Goal: Task Accomplishment & Management: Use online tool/utility

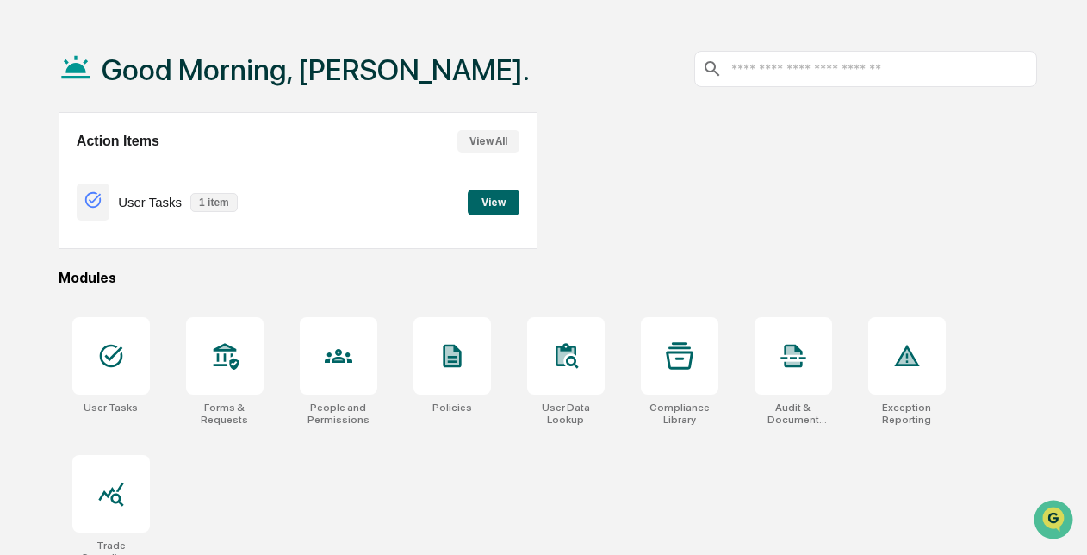
scroll to position [81, 0]
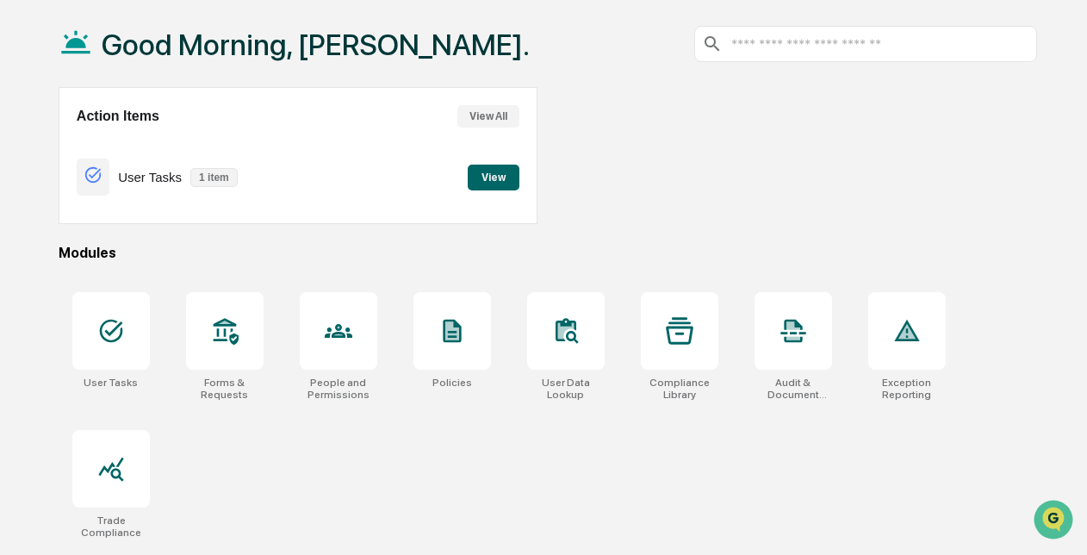
click at [226, 317] on icon at bounding box center [225, 331] width 28 height 28
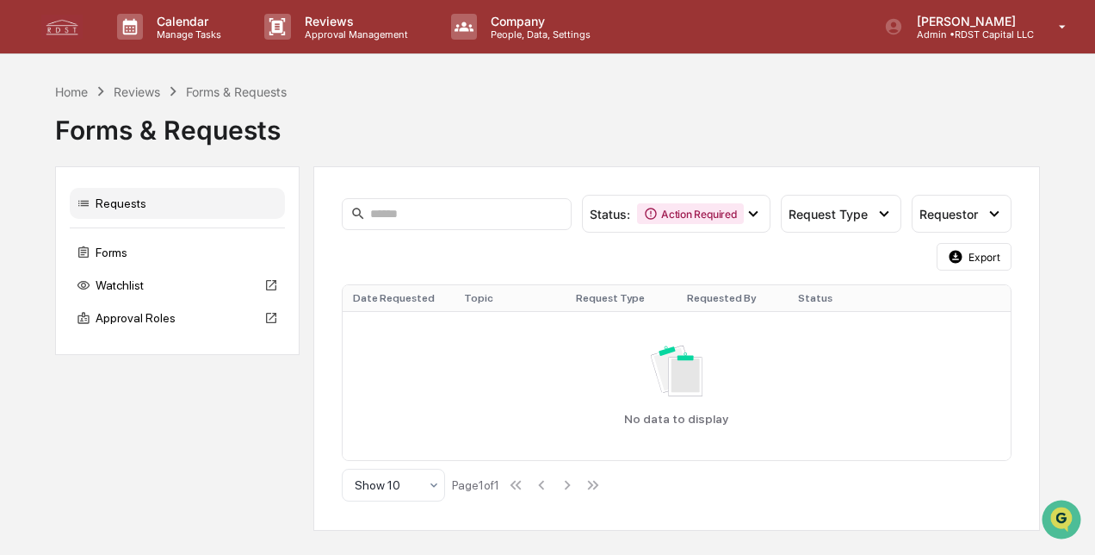
click at [126, 255] on div "Forms" at bounding box center [177, 252] width 215 height 31
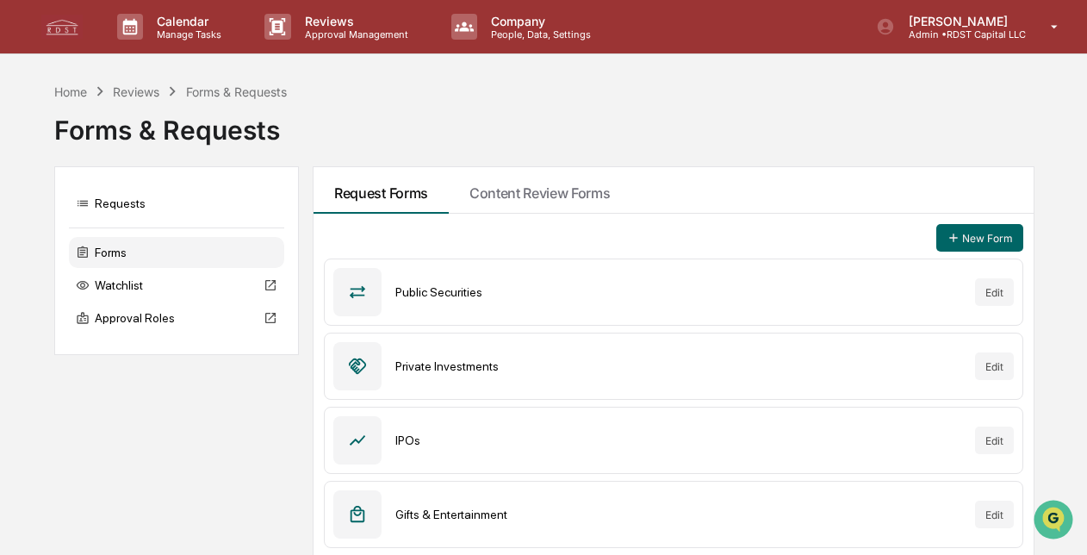
scroll to position [86, 0]
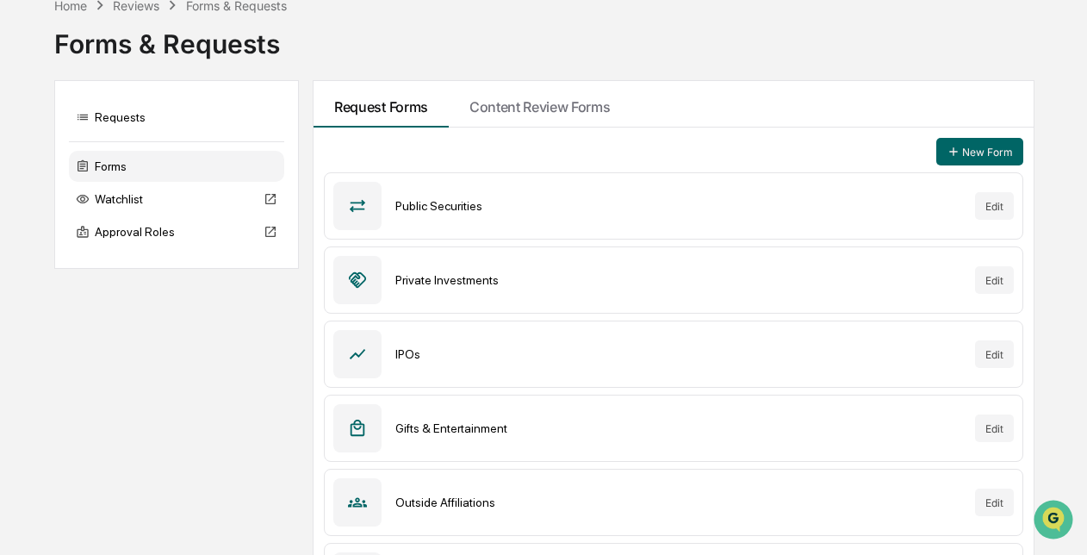
click at [992, 205] on button "Edit" at bounding box center [994, 206] width 39 height 28
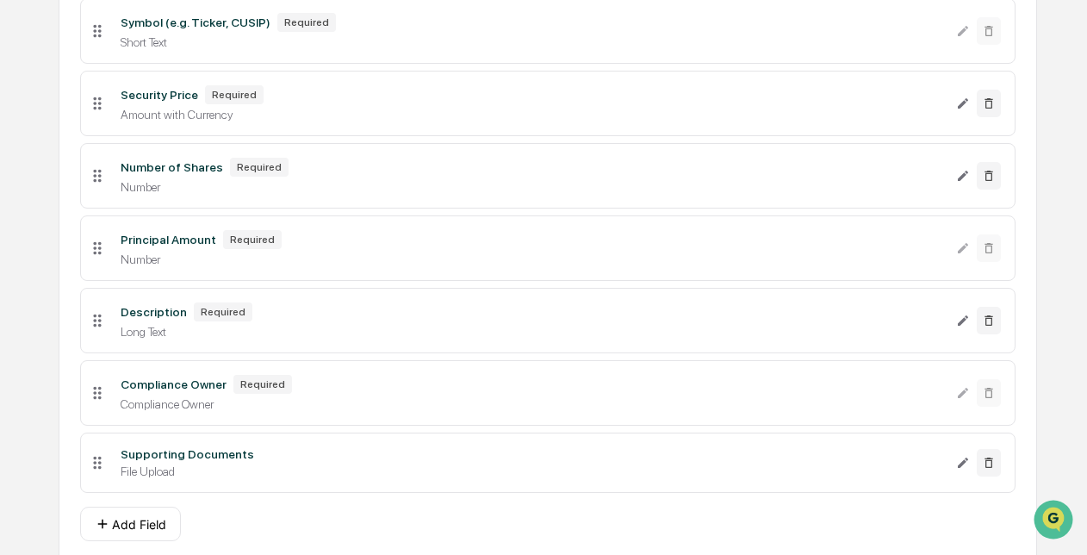
scroll to position [393, 0]
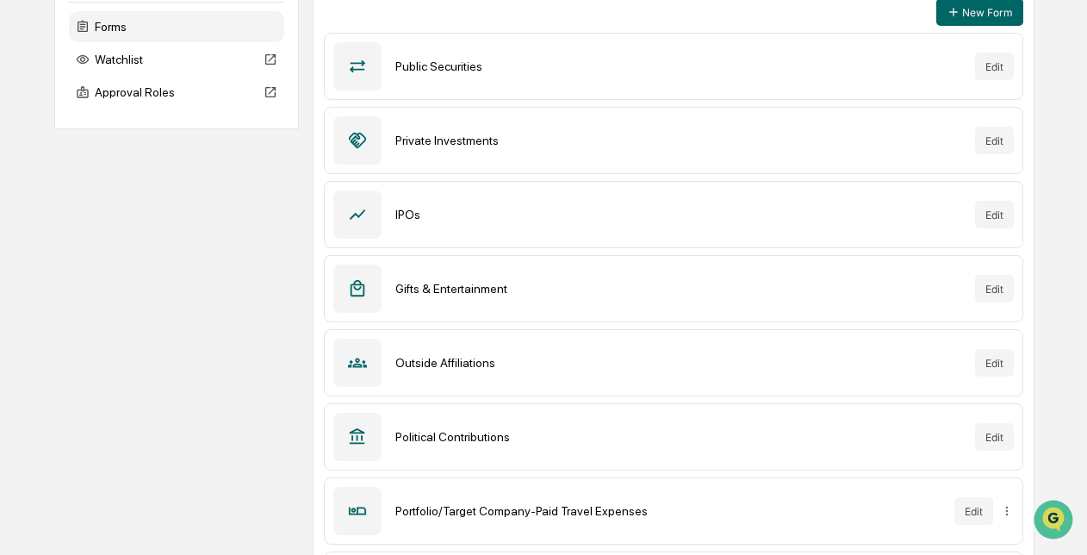
scroll to position [442, 0]
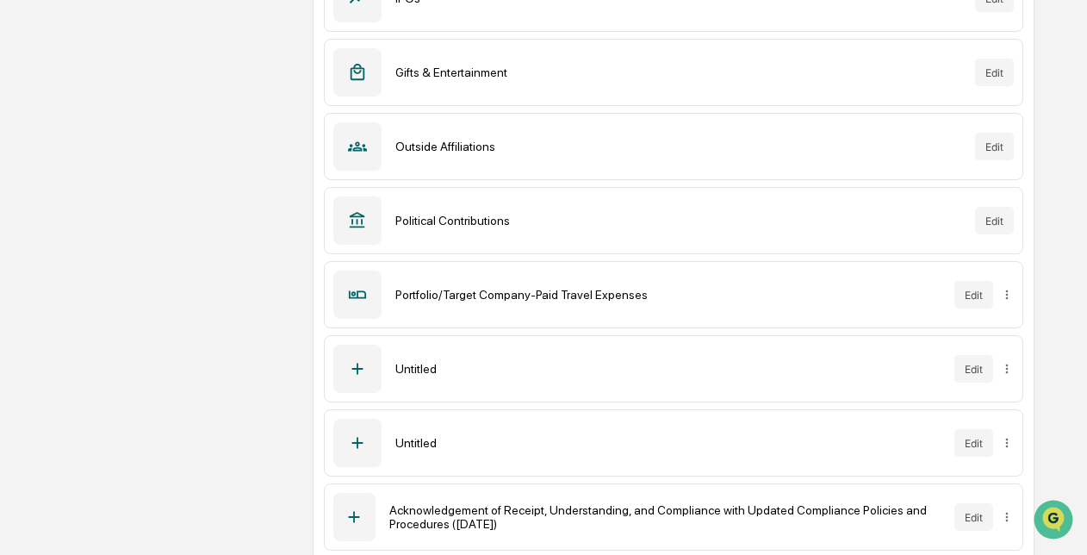
click at [966, 510] on button "Edit" at bounding box center [973, 517] width 39 height 28
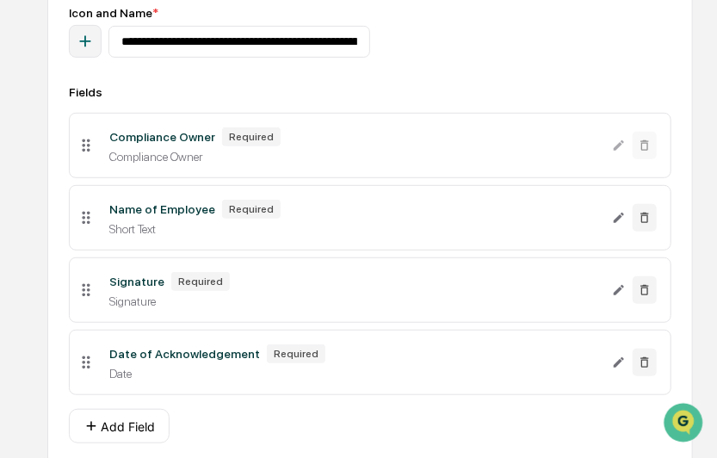
scroll to position [195, 0]
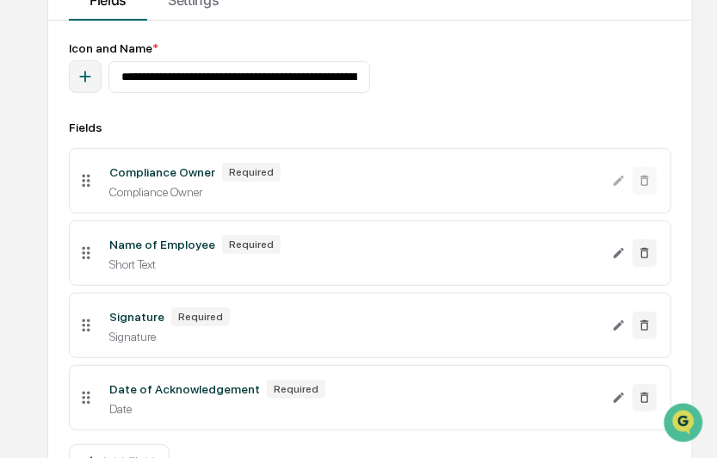
click at [87, 187] on icon at bounding box center [86, 180] width 19 height 19
click at [251, 130] on div "Fields" at bounding box center [370, 128] width 603 height 14
